Goal: Task Accomplishment & Management: Manage account settings

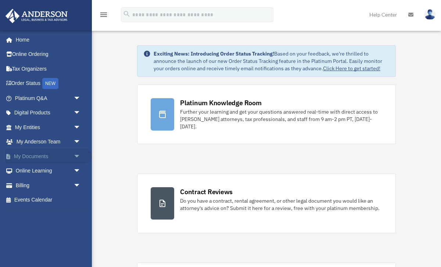
click at [40, 154] on link "My Documents arrow_drop_down" at bounding box center [48, 156] width 87 height 15
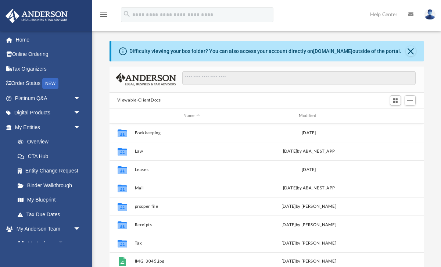
scroll to position [167, 315]
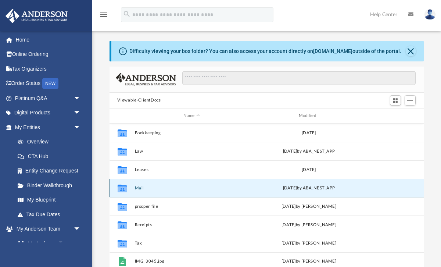
click at [147, 186] on button "Mail" at bounding box center [192, 187] width 114 height 5
click at [143, 188] on button "Mail" at bounding box center [192, 187] width 114 height 5
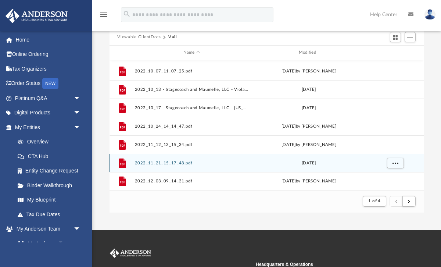
scroll to position [78, 0]
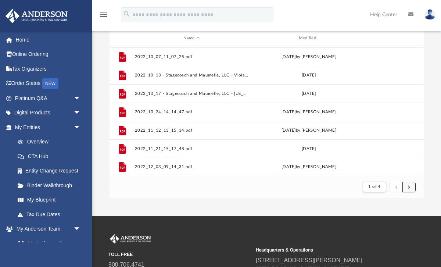
click at [411, 188] on button "submit" at bounding box center [409, 187] width 13 height 11
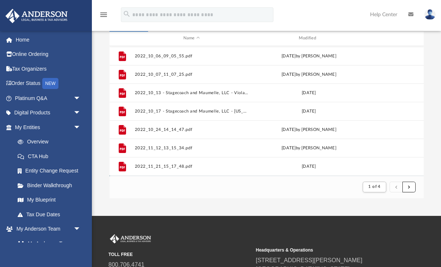
scroll to position [758, 0]
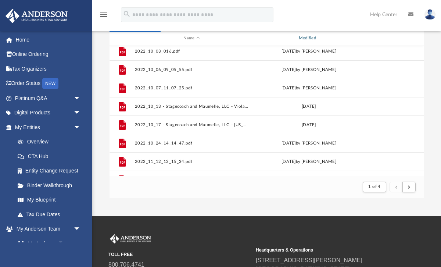
click at [312, 39] on div "Modified" at bounding box center [309, 38] width 114 height 7
click at [311, 39] on div "Modified" at bounding box center [309, 38] width 114 height 7
click at [410, 185] on span "submit" at bounding box center [409, 187] width 2 height 4
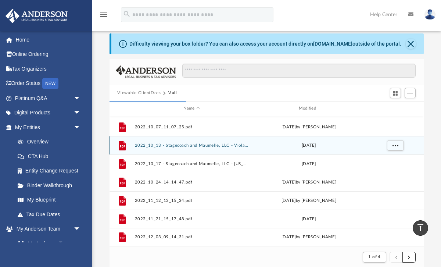
scroll to position [0, 0]
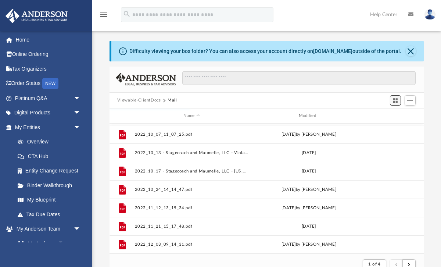
click at [397, 102] on span "Switch to Grid View" at bounding box center [396, 100] width 6 height 6
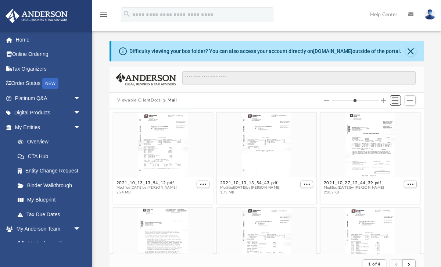
scroll to position [145, 315]
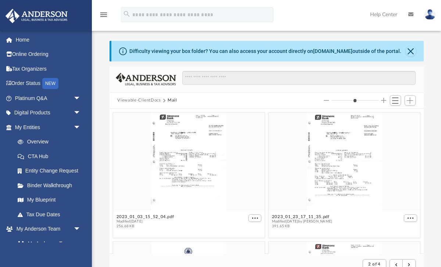
type input "*"
click at [350, 101] on input "Column size" at bounding box center [355, 100] width 47 height 5
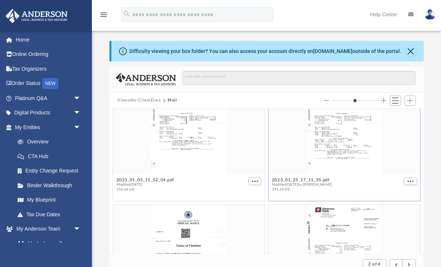
scroll to position [38, 0]
click at [365, 99] on input "Column size" at bounding box center [355, 100] width 47 height 5
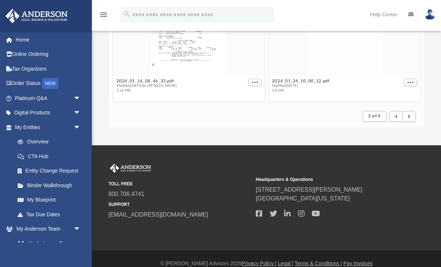
scroll to position [149, 0]
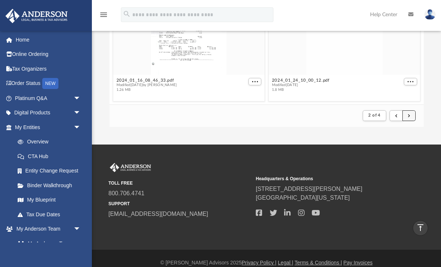
click at [410, 116] on span "submit" at bounding box center [409, 115] width 2 height 4
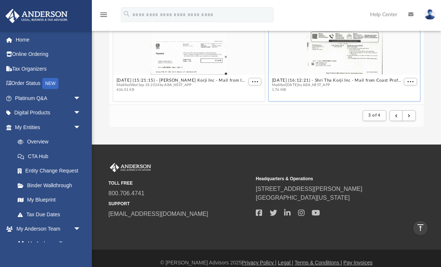
click at [335, 49] on div "grid" at bounding box center [345, 25] width 152 height 99
click at [411, 82] on span "More options" at bounding box center [411, 81] width 6 height 4
click at [401, 57] on li "Preview" at bounding box center [402, 56] width 21 height 8
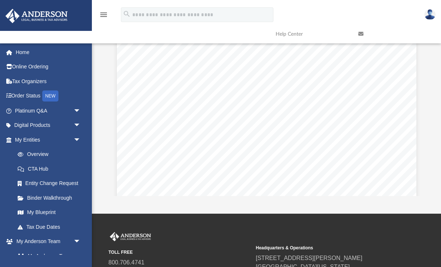
scroll to position [158, 0]
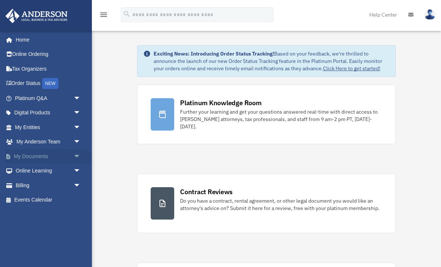
click at [42, 155] on link "My Documents arrow_drop_down" at bounding box center [48, 156] width 87 height 15
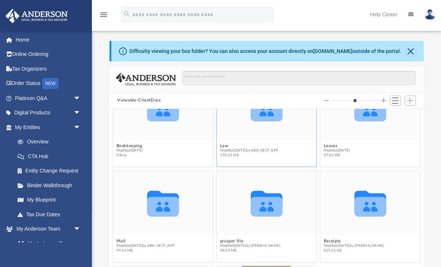
scroll to position [36, 0]
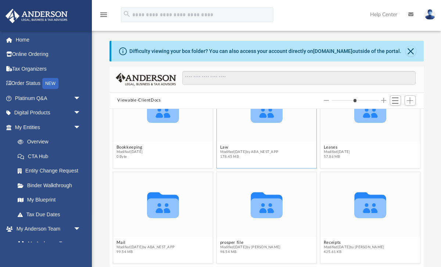
click at [267, 113] on icon "grid" at bounding box center [267, 112] width 32 height 19
click at [266, 118] on icon "grid" at bounding box center [267, 112] width 32 height 19
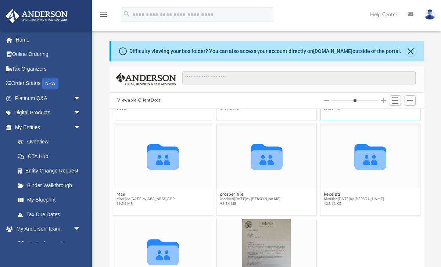
scroll to position [89, 0]
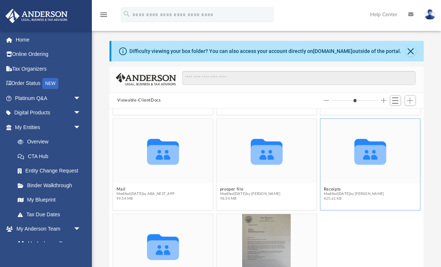
click at [368, 153] on icon "grid" at bounding box center [371, 154] width 32 height 19
click at [347, 193] on span "Modified Thu May 5 2022 by Michelle Frank" at bounding box center [354, 193] width 61 height 5
click at [378, 152] on icon "grid" at bounding box center [371, 154] width 32 height 19
click at [370, 153] on icon "grid" at bounding box center [371, 154] width 32 height 19
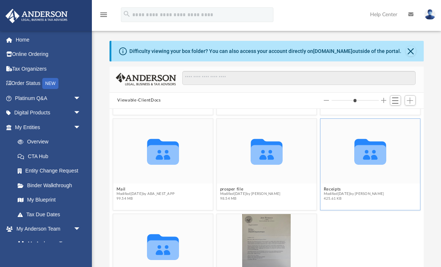
click at [370, 153] on icon "grid" at bounding box center [371, 154] width 32 height 19
click at [397, 99] on span "Switch to List View" at bounding box center [396, 100] width 6 height 6
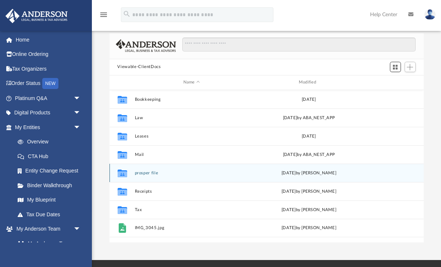
scroll to position [38, 0]
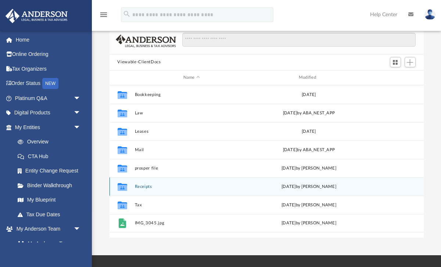
click at [146, 188] on button "Receipts" at bounding box center [192, 186] width 114 height 5
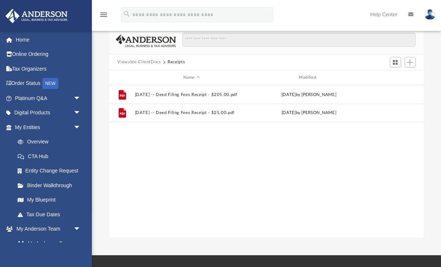
click at [142, 61] on button "Viewable-ClientDocs" at bounding box center [138, 62] width 43 height 7
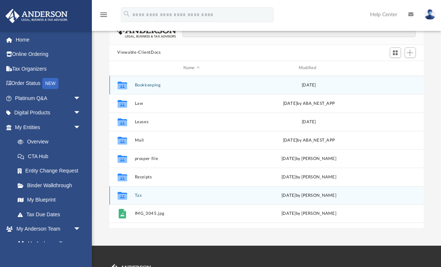
scroll to position [47, 0]
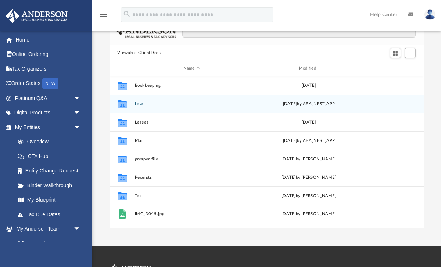
click at [142, 104] on button "Law" at bounding box center [192, 103] width 114 height 5
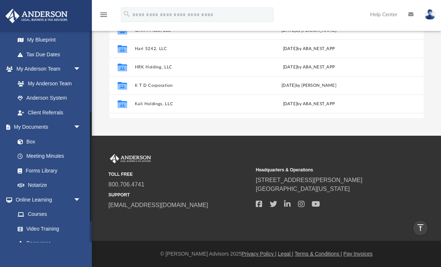
scroll to position [170, 0]
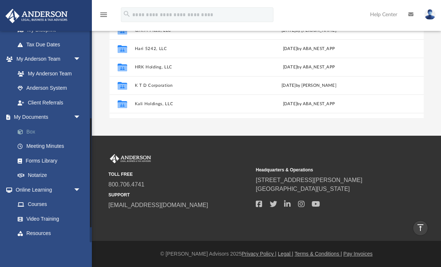
click at [32, 132] on link "Box" at bounding box center [51, 131] width 82 height 15
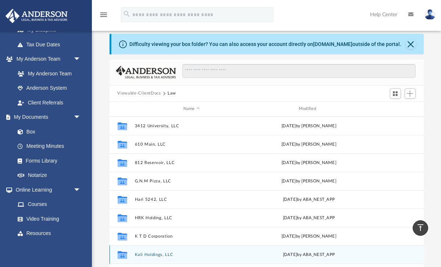
scroll to position [0, 0]
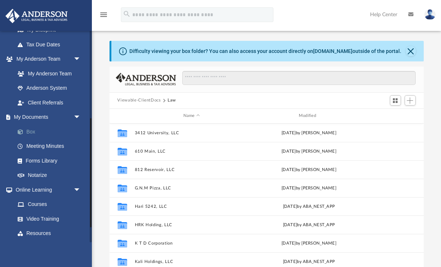
click at [33, 132] on link "Box" at bounding box center [51, 131] width 82 height 15
click at [29, 132] on link "Box" at bounding box center [51, 131] width 82 height 15
click at [29, 130] on link "Box" at bounding box center [51, 131] width 82 height 15
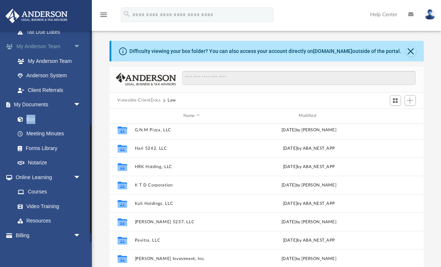
scroll to position [185, 0]
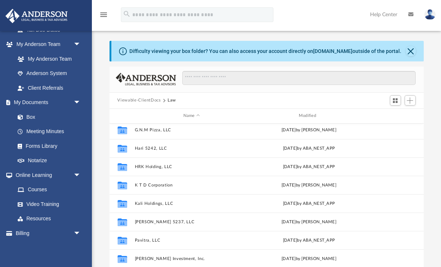
click at [100, 75] on div "Difficulty viewing your box folder? You can also access your account directly o…" at bounding box center [266, 158] width 349 height 235
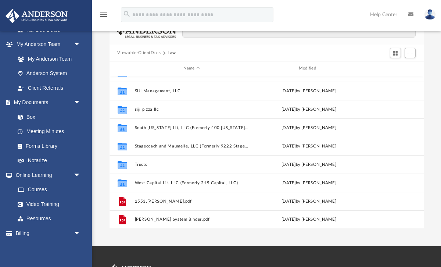
scroll to position [0, 0]
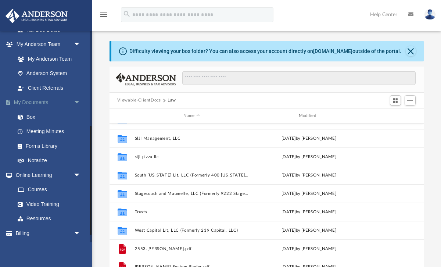
click at [36, 103] on link "My Documents arrow_drop_down" at bounding box center [48, 102] width 87 height 15
click at [43, 102] on link "My Documents arrow_drop_down" at bounding box center [48, 102] width 87 height 15
click at [78, 102] on span "arrow_drop_down" at bounding box center [81, 102] width 15 height 15
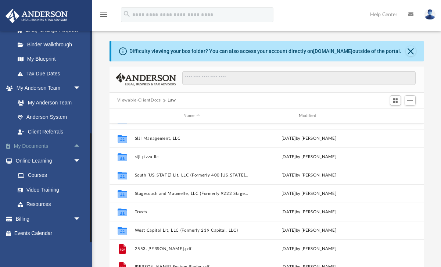
scroll to position [141, 0]
click at [132, 100] on button "Viewable-ClientDocs" at bounding box center [138, 100] width 43 height 7
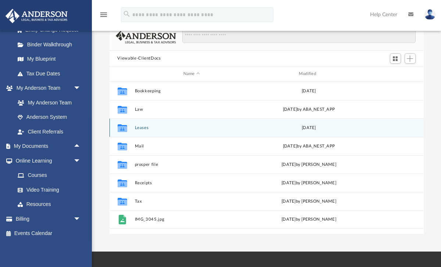
scroll to position [38, 0]
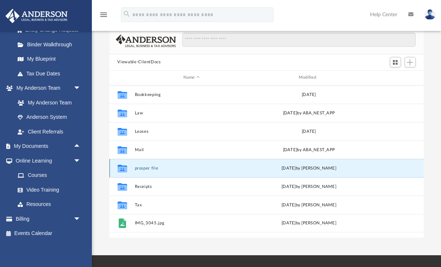
click at [140, 168] on button "prosper file" at bounding box center [192, 168] width 114 height 5
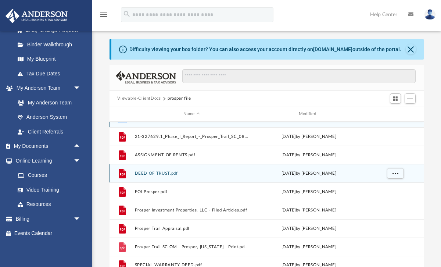
scroll to position [0, 0]
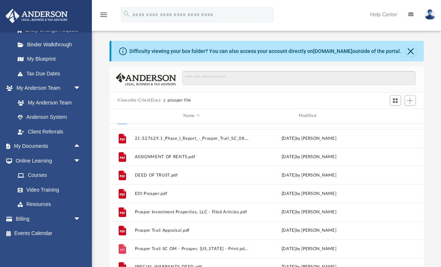
click at [148, 101] on button "Viewable-ClientDocs" at bounding box center [138, 100] width 43 height 7
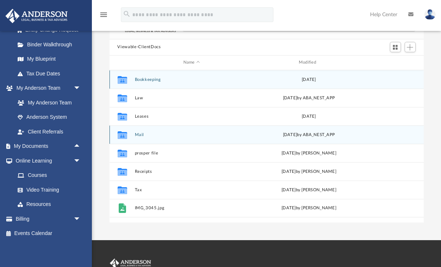
scroll to position [55, 0]
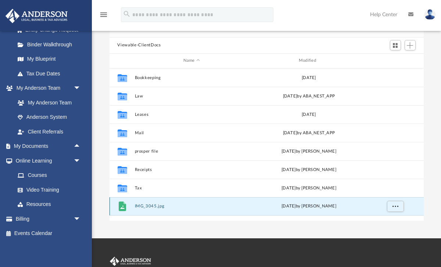
click at [146, 206] on button "IMG_3045.jpg" at bounding box center [192, 206] width 114 height 5
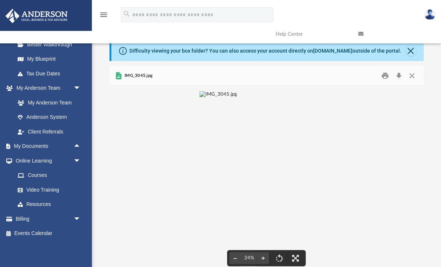
scroll to position [0, 0]
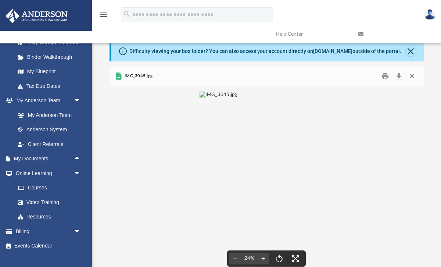
click at [411, 75] on button "Close" at bounding box center [412, 75] width 13 height 11
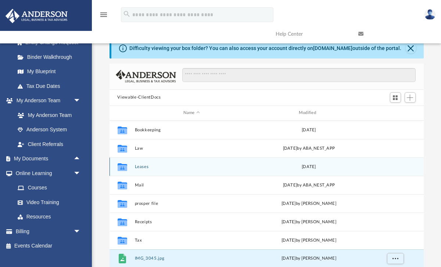
click at [146, 166] on button "Leases" at bounding box center [192, 166] width 114 height 5
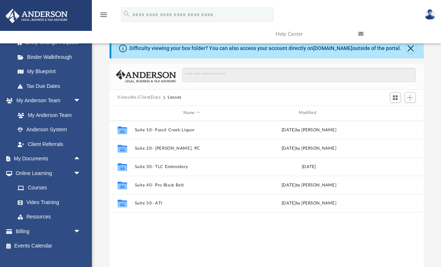
click at [149, 98] on button "Viewable-ClientDocs" at bounding box center [138, 97] width 43 height 7
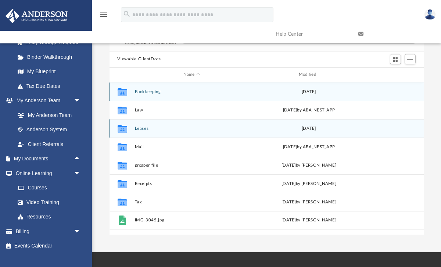
scroll to position [42, 0]
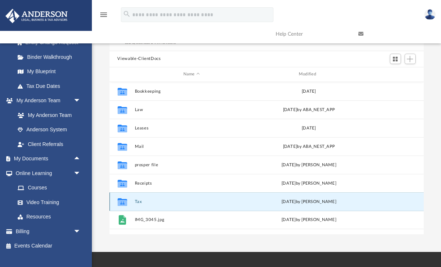
click at [141, 200] on button "Tax" at bounding box center [192, 201] width 114 height 5
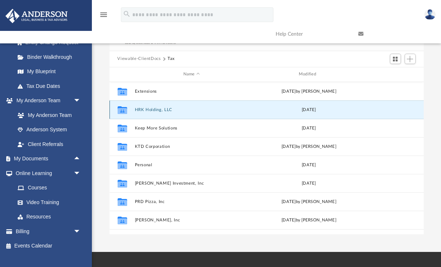
click at [153, 109] on button "HRK Holding, LLC" at bounding box center [192, 109] width 114 height 5
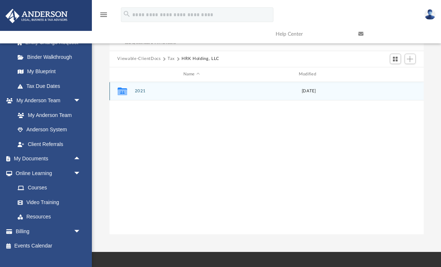
click at [138, 90] on button "2021" at bounding box center [192, 91] width 114 height 5
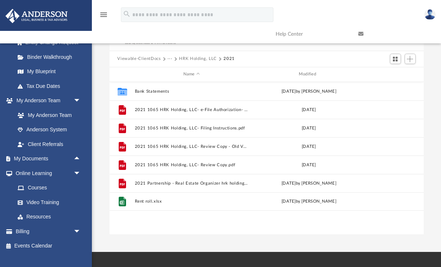
click at [146, 58] on button "Viewable-ClientDocs" at bounding box center [138, 59] width 43 height 7
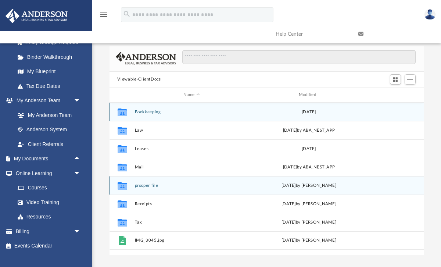
scroll to position [0, 0]
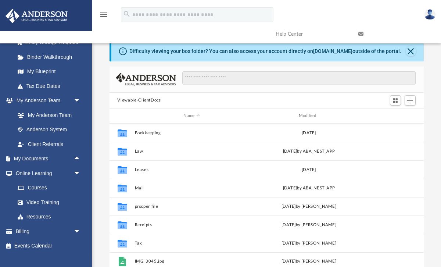
click at [143, 100] on button "Viewable-ClientDocs" at bounding box center [138, 100] width 43 height 7
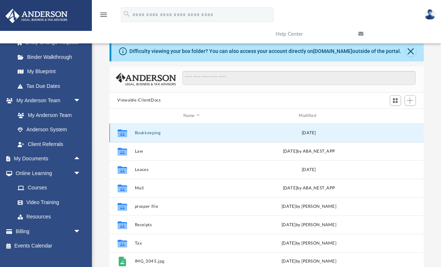
click at [139, 135] on button "Bookkeeping" at bounding box center [192, 132] width 114 height 5
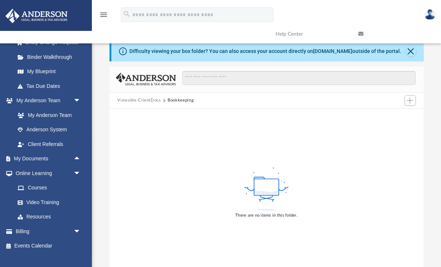
click at [141, 100] on button "Viewable-ClientDocs" at bounding box center [138, 100] width 43 height 7
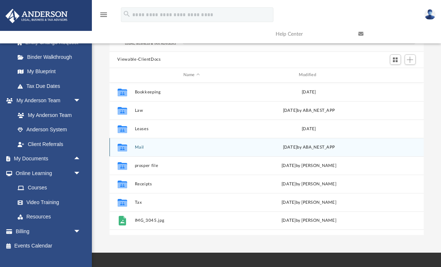
scroll to position [41, 0]
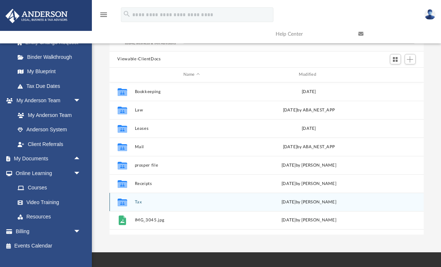
click at [138, 201] on button "Tax" at bounding box center [192, 201] width 114 height 5
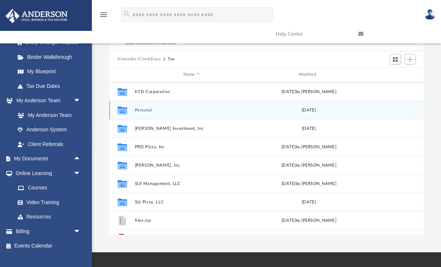
scroll to position [68, 0]
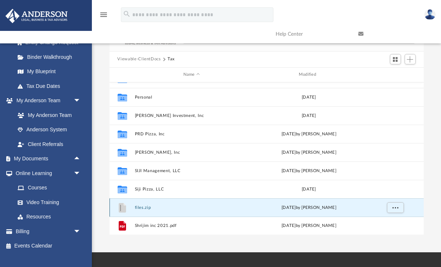
click at [151, 207] on button "files.zip" at bounding box center [192, 207] width 114 height 5
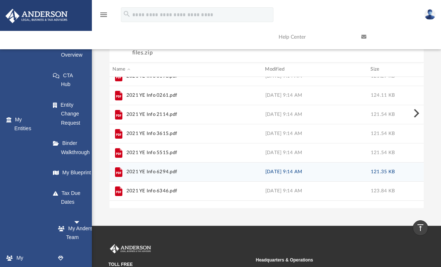
scroll to position [0, 0]
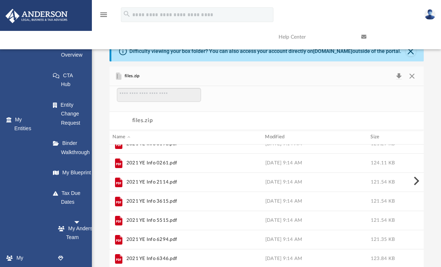
click at [416, 181] on button "Preview" at bounding box center [416, 181] width 16 height 21
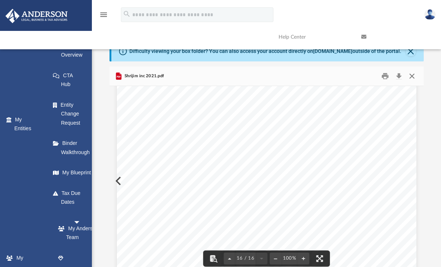
click at [412, 76] on button "Close" at bounding box center [412, 75] width 13 height 11
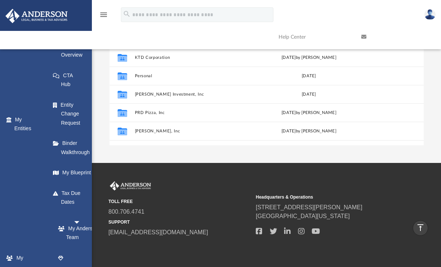
click at [434, 14] on img at bounding box center [430, 14] width 11 height 11
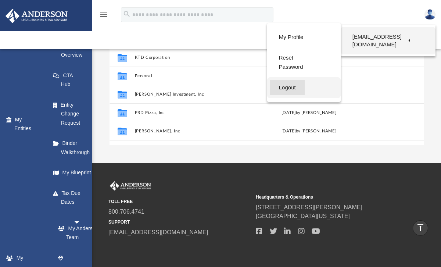
click at [292, 80] on link "Logout" at bounding box center [287, 87] width 35 height 15
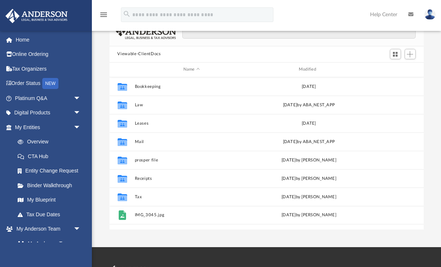
scroll to position [50, 0]
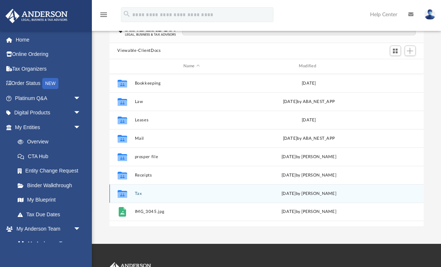
click at [138, 192] on button "Tax" at bounding box center [192, 193] width 114 height 5
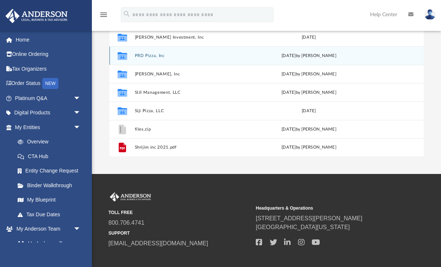
scroll to position [121, 0]
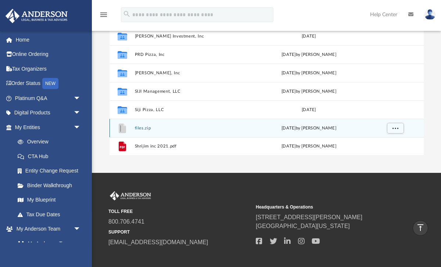
click at [150, 129] on button "files.zip" at bounding box center [192, 127] width 114 height 5
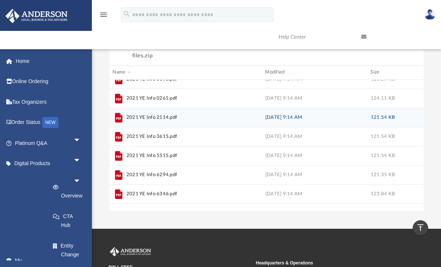
scroll to position [0, 0]
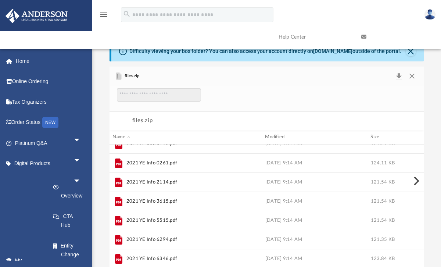
click at [419, 180] on button "Preview" at bounding box center [416, 181] width 16 height 21
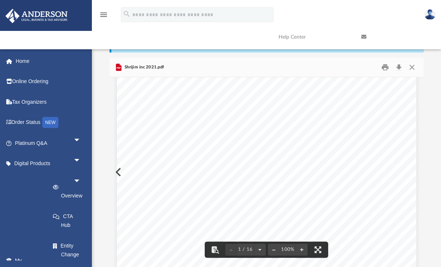
scroll to position [47, 0]
click at [412, 68] on button "Close" at bounding box center [412, 66] width 13 height 11
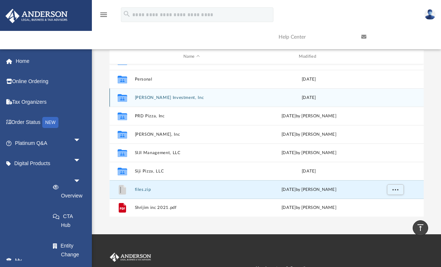
scroll to position [0, 0]
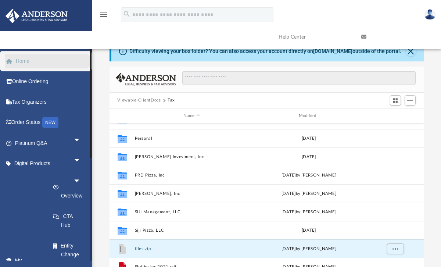
click at [27, 65] on link "Home" at bounding box center [48, 61] width 87 height 15
